Goal: Task Accomplishment & Management: Use online tool/utility

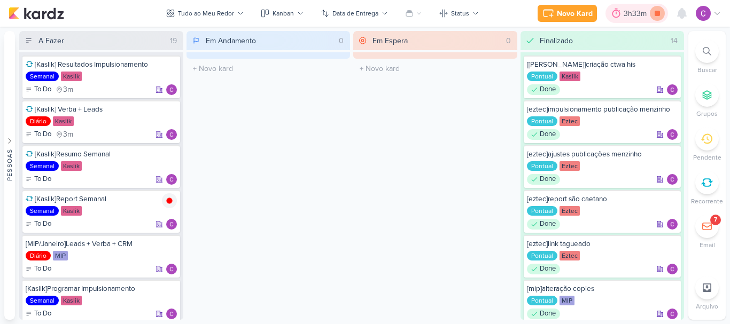
click at [656, 13] on icon at bounding box center [657, 13] width 5 height 5
click at [650, 16] on div "3h33m" at bounding box center [652, 13] width 26 height 11
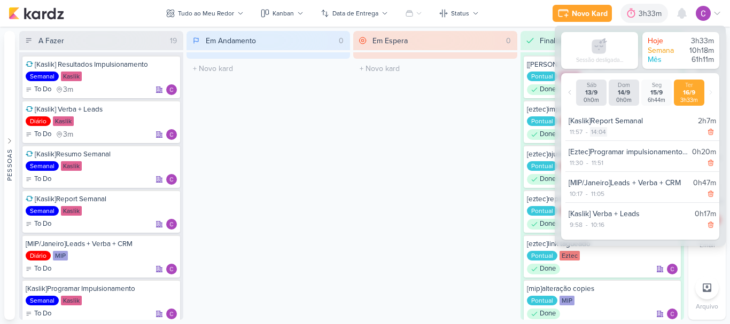
click at [598, 131] on div "14:04" at bounding box center [598, 132] width 17 height 10
select select "14"
select select "4"
click at [598, 145] on select "00 01 02 03 04 05 06 07 08 09 10 11 12 13 14 15 16 17 18 19 20 21 22 23" at bounding box center [597, 145] width 15 height 13
select select "13"
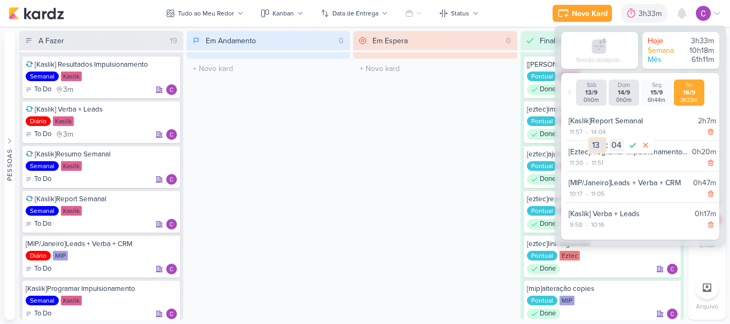
click at [590, 139] on select "00 01 02 03 04 05 06 07 08 09 10 11 12 13 14 15 16 17 18 19 20 21 22 23" at bounding box center [597, 145] width 15 height 13
click at [631, 148] on icon at bounding box center [633, 145] width 6 height 5
click at [172, 201] on icon at bounding box center [169, 201] width 9 height 9
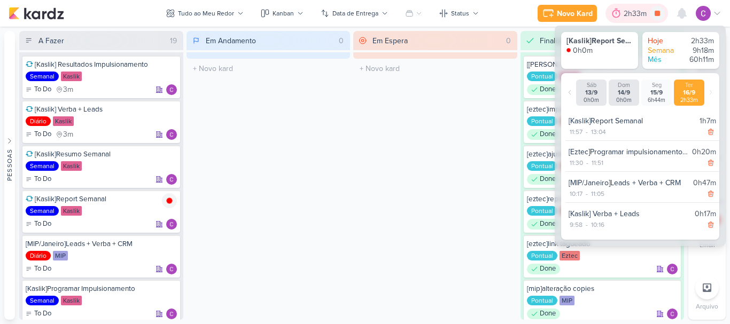
click at [631, 16] on div "2h33m" at bounding box center [637, 13] width 26 height 11
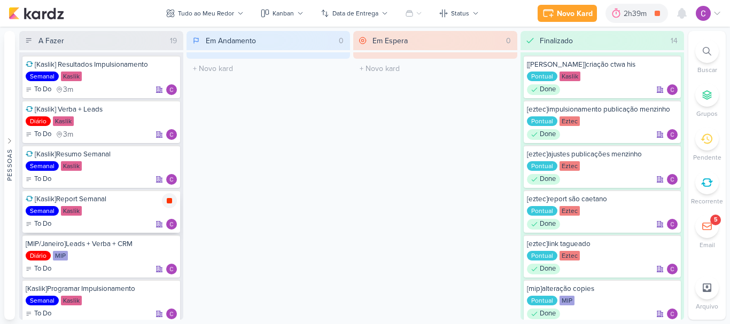
click at [171, 207] on div at bounding box center [169, 200] width 15 height 15
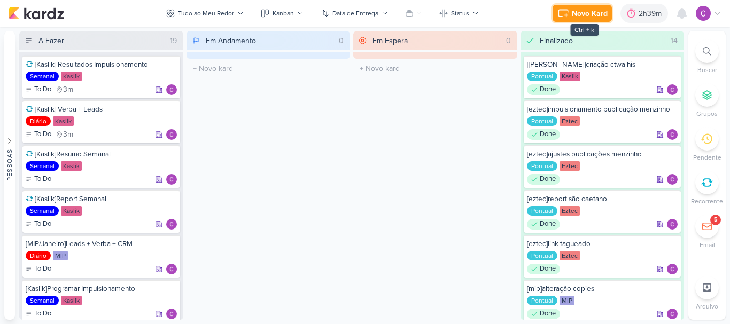
click at [586, 16] on div "Novo Kard" at bounding box center [590, 13] width 36 height 11
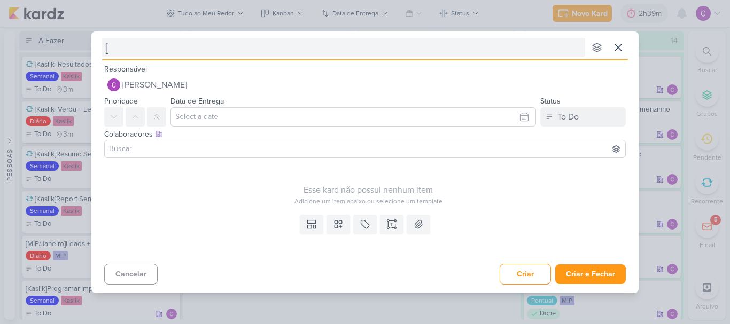
type input "[e"
type input "[ezt"
type input "[eztec"
type input "[eztec]chec"
type input "[eztec][GEOGRAPHIC_DATA]"
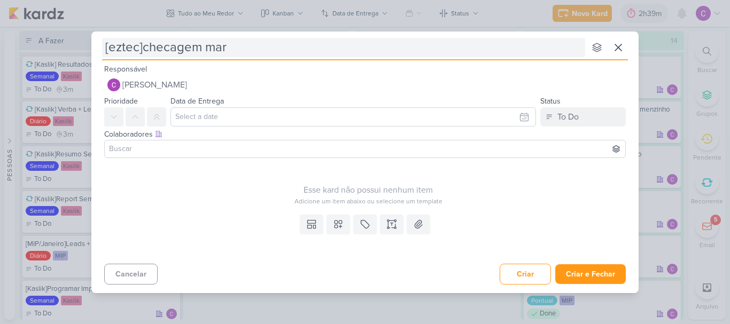
type input "[eztec]checagem marg"
type input "[eztec]checagem margens"
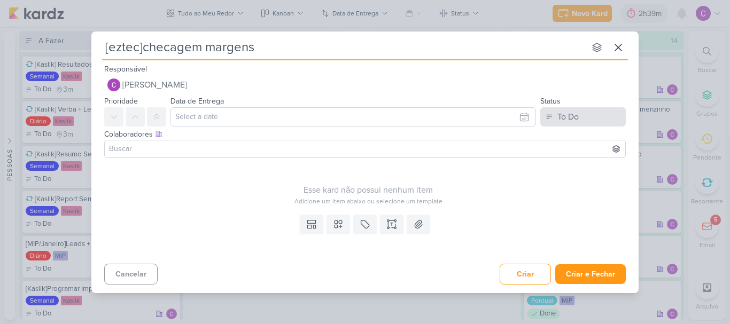
type input "[eztec]checagem margens"
click at [583, 117] on button "To Do" at bounding box center [583, 116] width 86 height 19
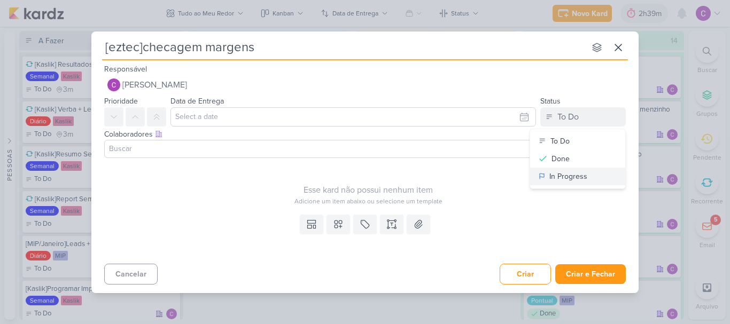
click at [564, 180] on div "In Progress" at bounding box center [568, 176] width 38 height 11
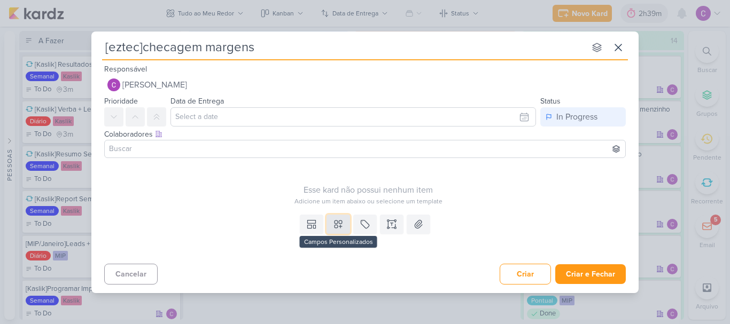
click at [336, 228] on icon at bounding box center [338, 224] width 7 height 7
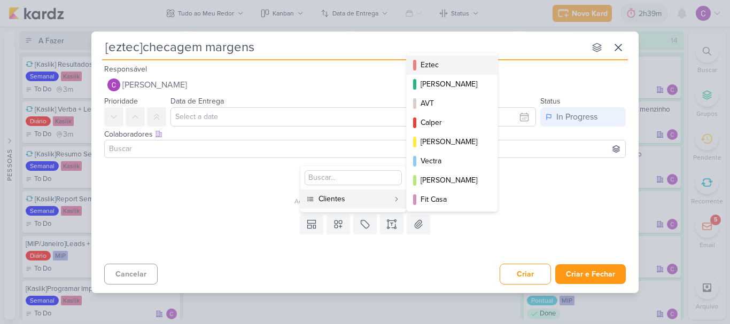
click at [448, 56] on button "Eztec" at bounding box center [452, 65] width 91 height 19
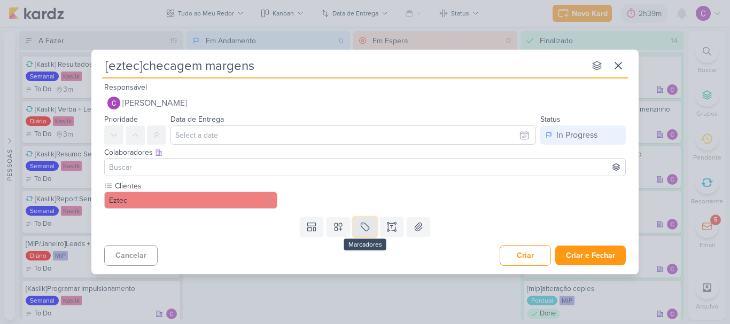
click at [369, 227] on icon at bounding box center [365, 227] width 11 height 11
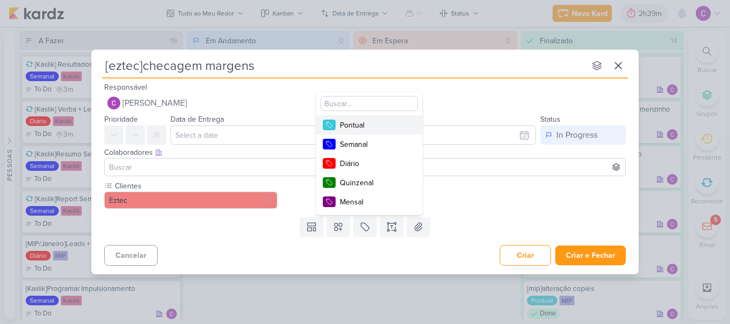
click at [378, 122] on div "Pontual" at bounding box center [374, 125] width 69 height 11
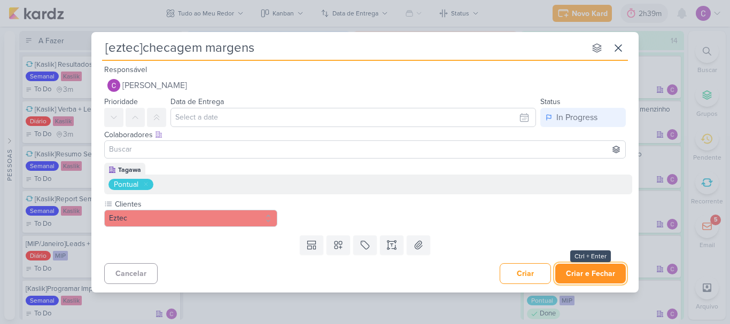
click at [590, 274] on button "Criar e Fechar" at bounding box center [590, 274] width 71 height 20
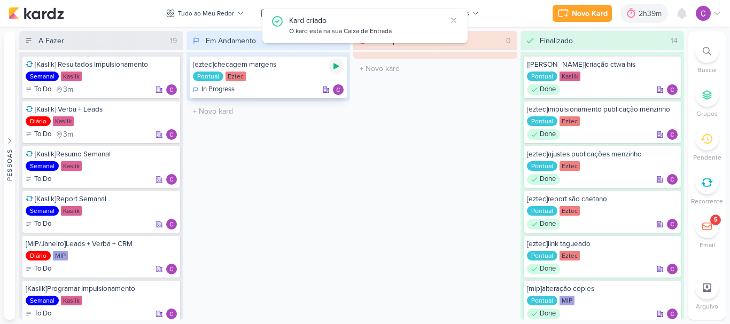
click at [338, 68] on icon at bounding box center [336, 66] width 9 height 9
